Goal: Information Seeking & Learning: Learn about a topic

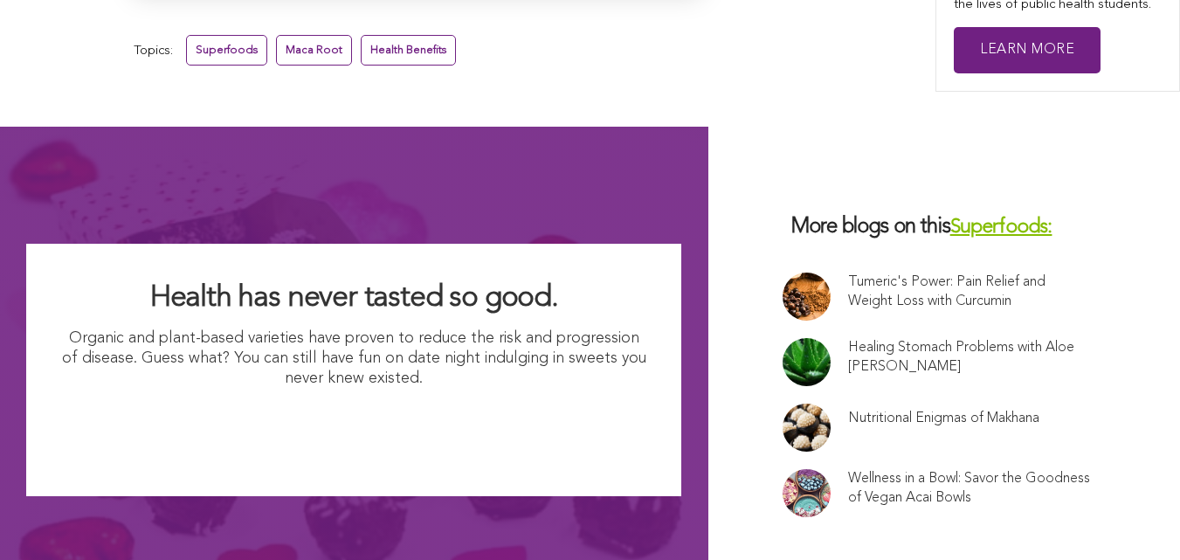
scroll to position [11481, 0]
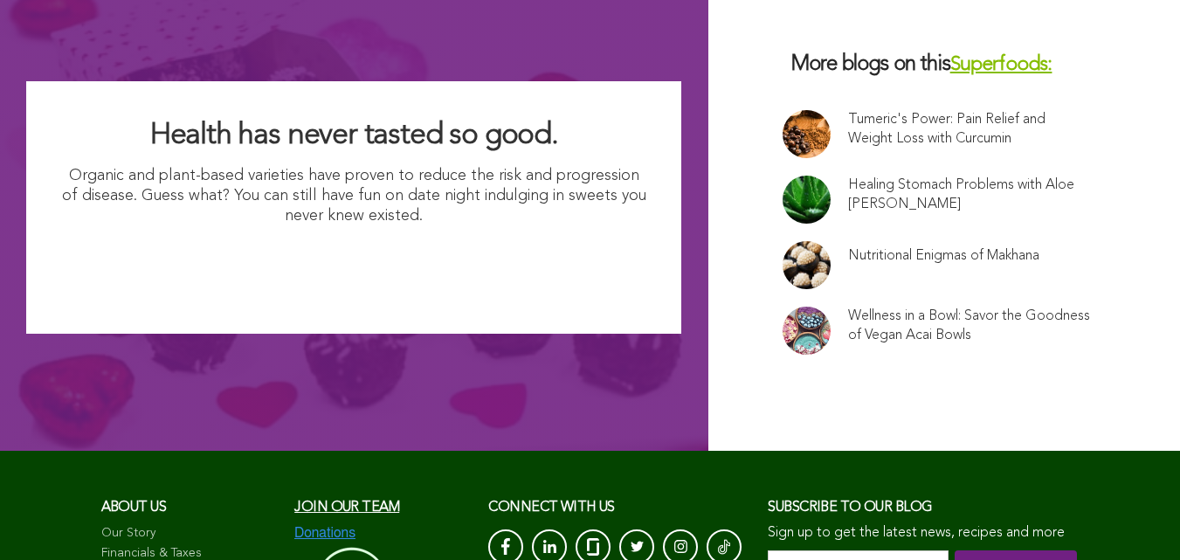
click at [101, 525] on link "Our Story" at bounding box center [189, 533] width 176 height 17
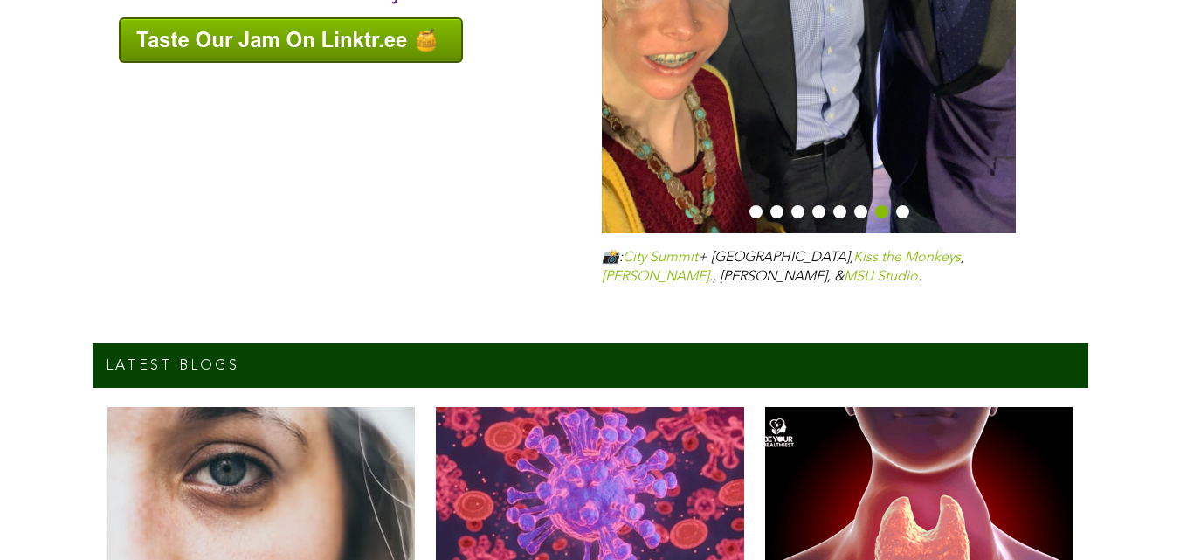
scroll to position [6218, 0]
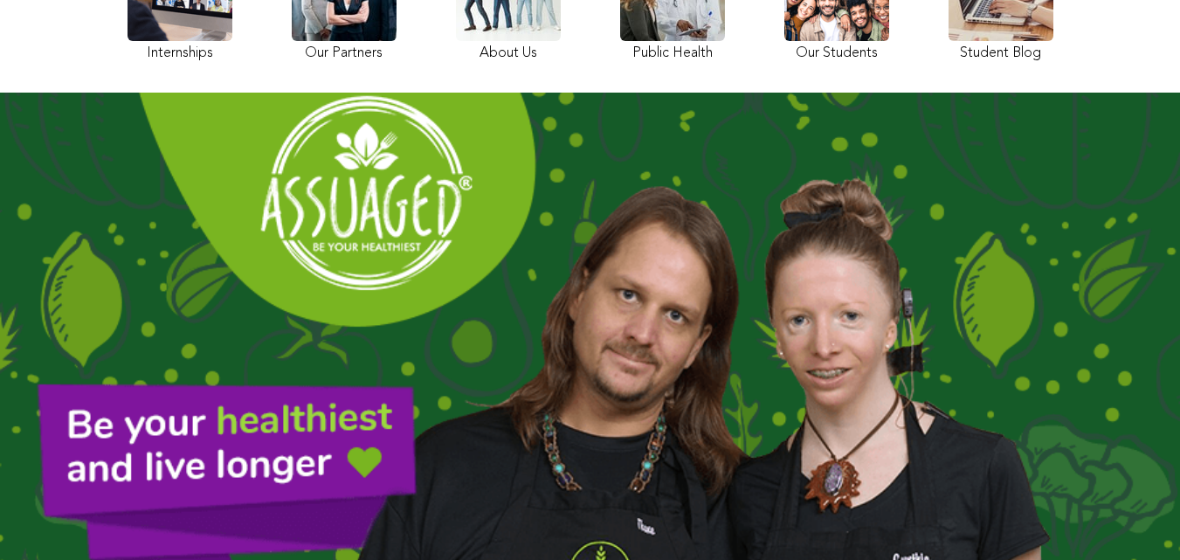
scroll to position [291, 0]
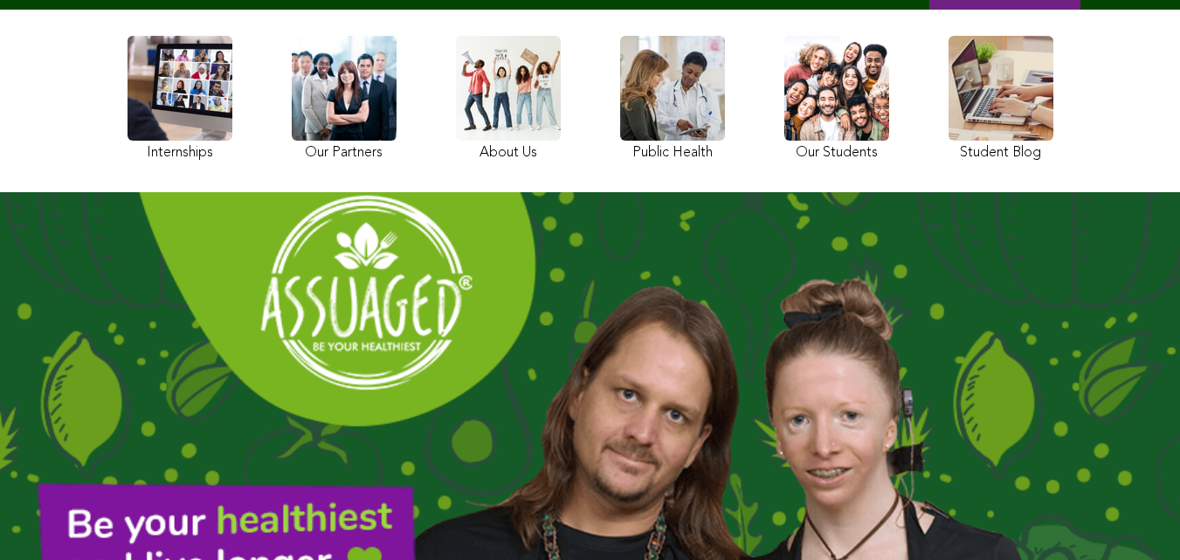
click at [395, 183] on div "Internships Our Partners About Us Public Health Our Students Student Blog" at bounding box center [590, 100] width 943 height 165
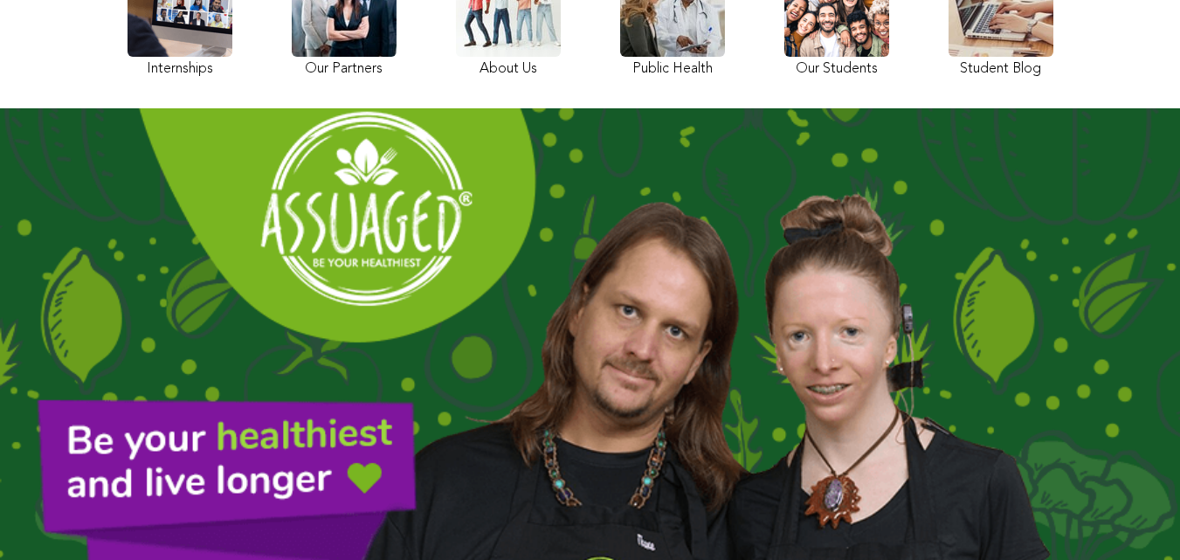
scroll to position [234, 0]
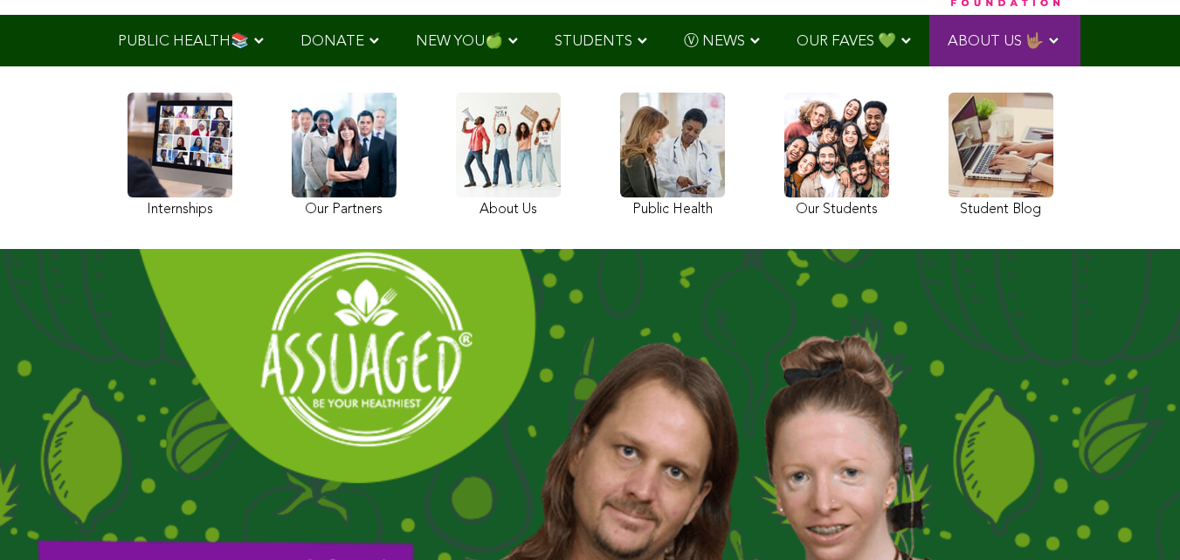
click at [127, 159] on link at bounding box center [179, 158] width 105 height 130
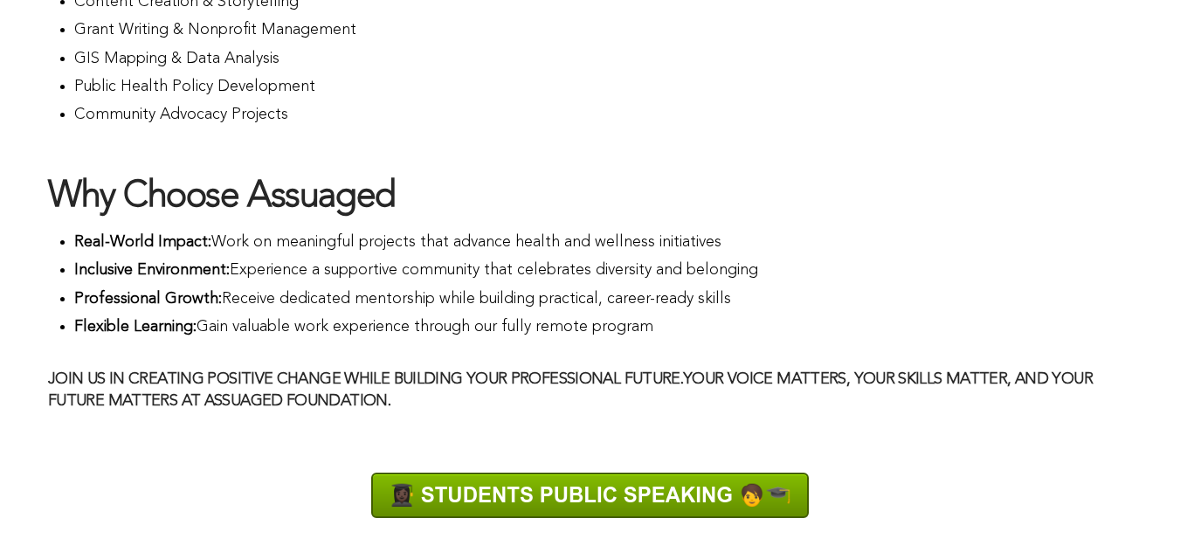
scroll to position [1353, 0]
